Goal: Information Seeking & Learning: Learn about a topic

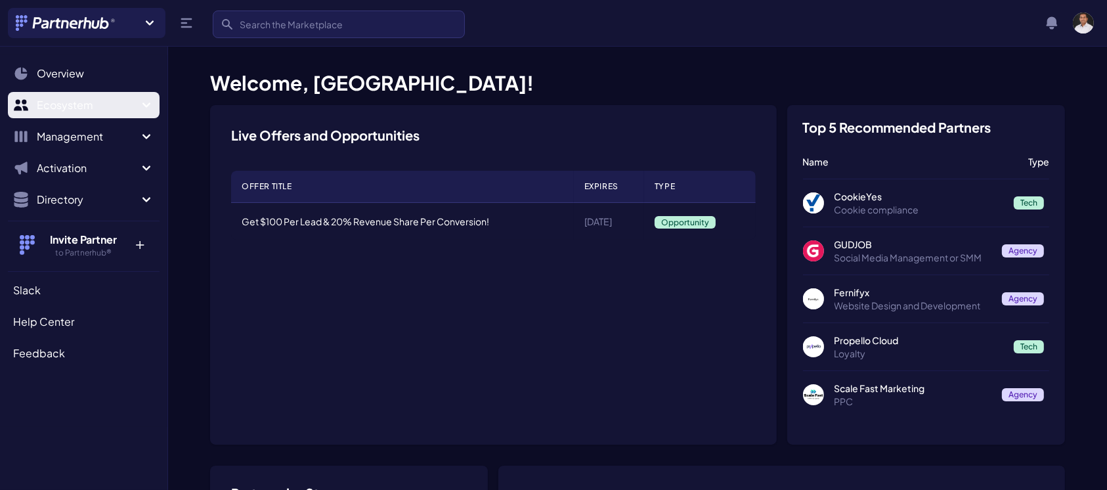
click at [76, 102] on span "Ecosystem" at bounding box center [88, 105] width 102 height 16
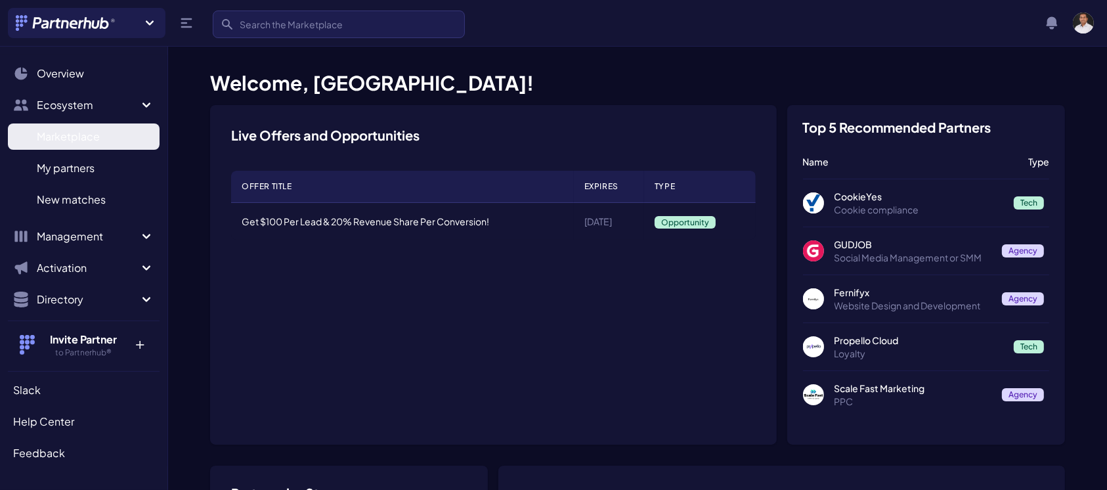
click at [58, 142] on span "Marketplace" at bounding box center [68, 137] width 63 height 16
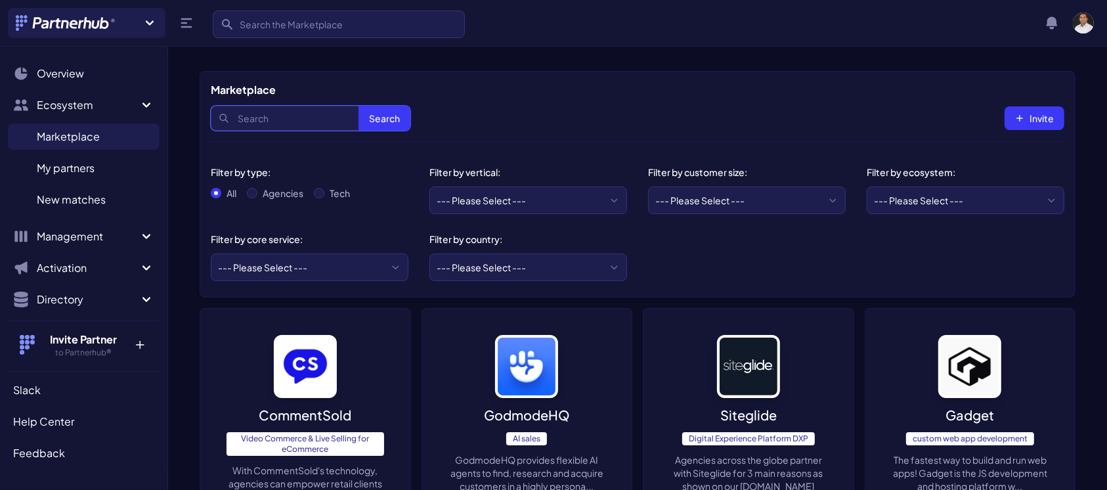
click at [284, 117] on input "Search" at bounding box center [311, 118] width 200 height 25
type input "eucloid"
click at [394, 115] on button "Search" at bounding box center [384, 118] width 52 height 25
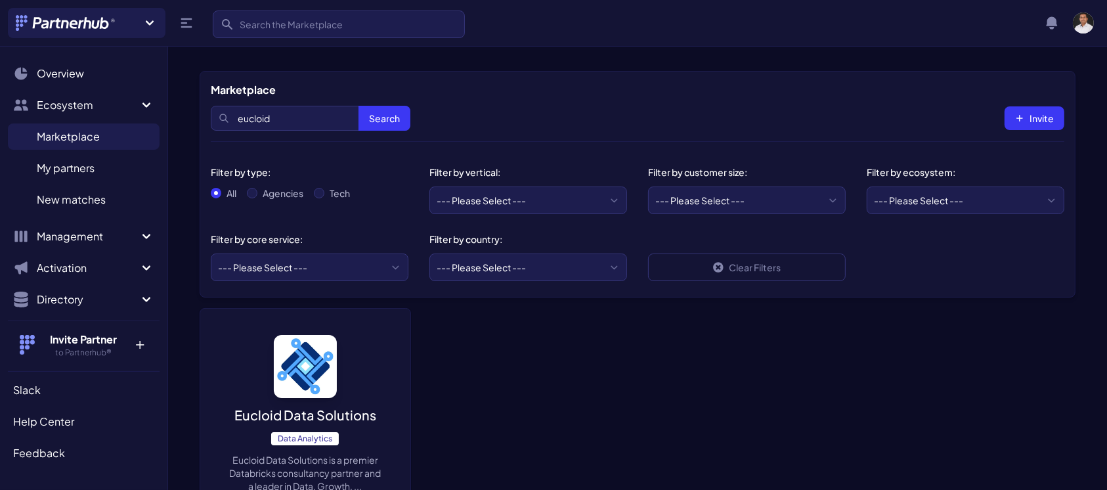
click at [312, 386] on img at bounding box center [305, 366] width 63 height 63
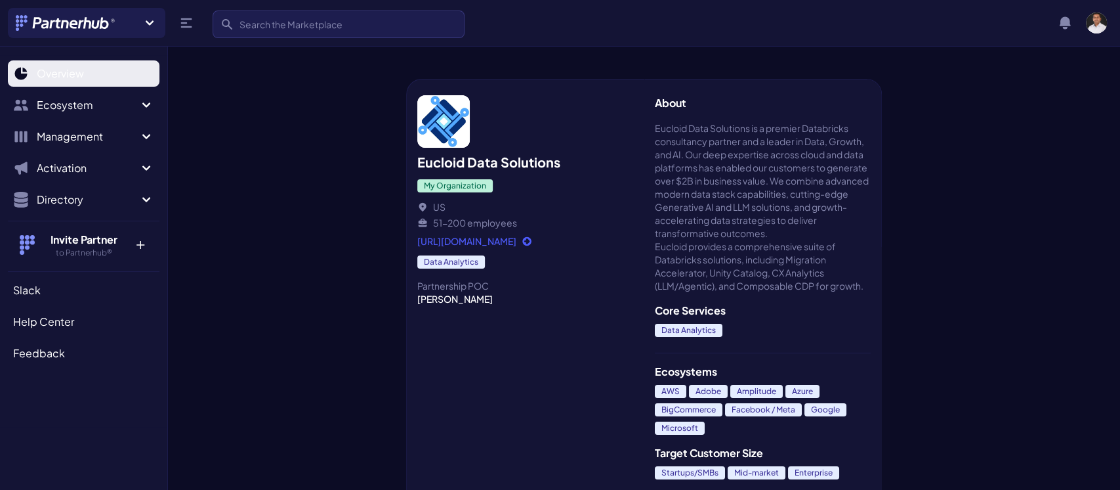
click at [45, 76] on span "Overview" at bounding box center [60, 74] width 47 height 16
